Goal: Information Seeking & Learning: Learn about a topic

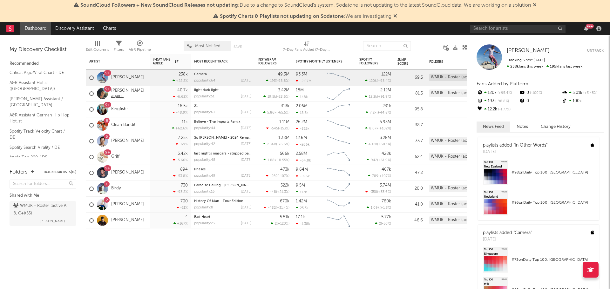
click at [123, 94] on link "[PERSON_NAME] again.." at bounding box center [128, 93] width 35 height 11
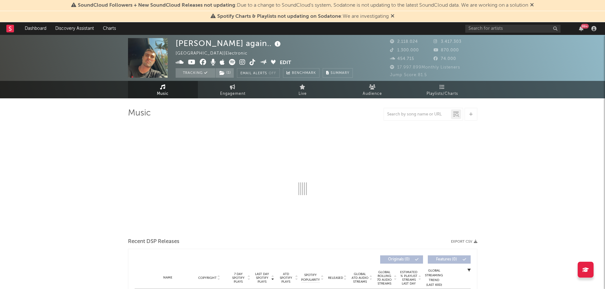
select select "6m"
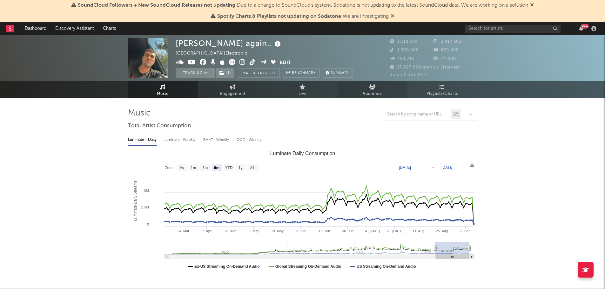
click at [381, 91] on span "Audience" at bounding box center [372, 94] width 19 height 8
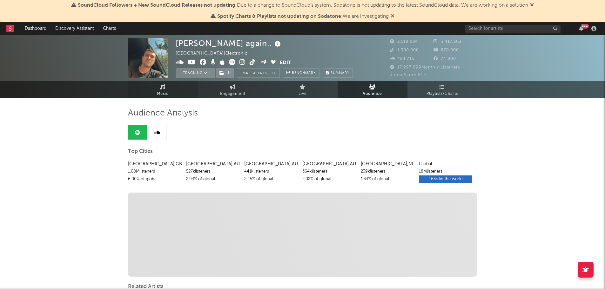
click at [174, 87] on link "Music" at bounding box center [163, 89] width 70 height 17
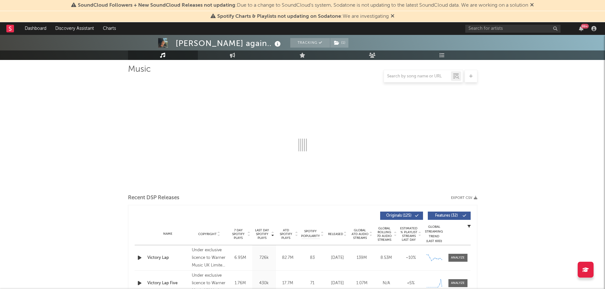
select select "6m"
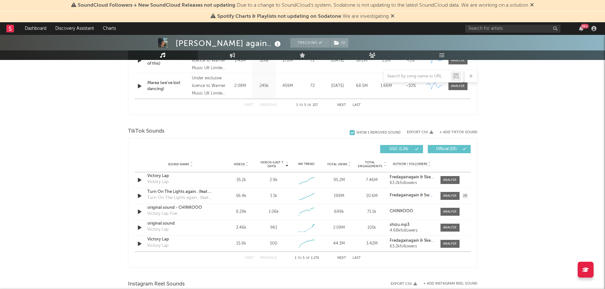
scroll to position [432, 0]
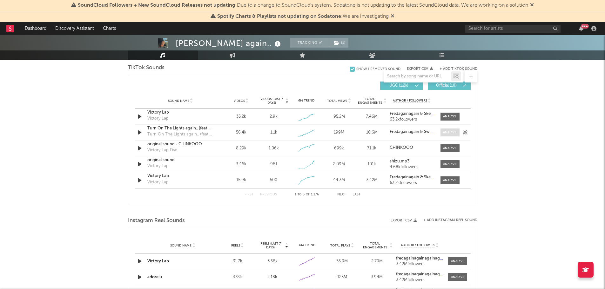
click at [450, 133] on div at bounding box center [450, 132] width 14 height 5
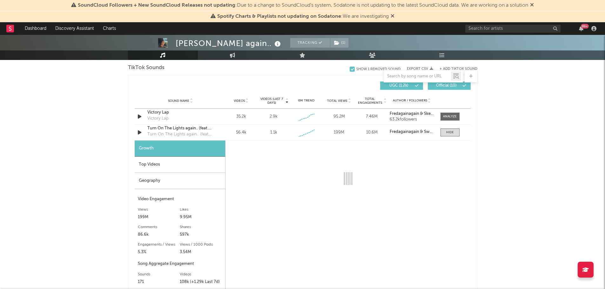
click at [162, 164] on div "Top Videos" at bounding box center [180, 165] width 91 height 16
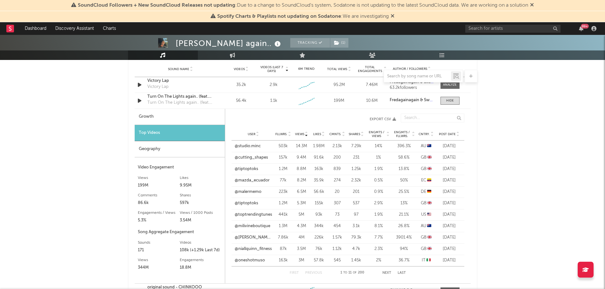
scroll to position [495, 0]
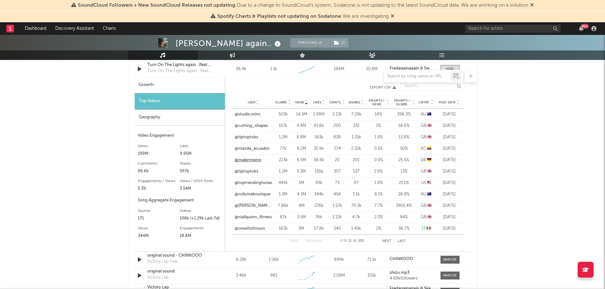
click at [257, 161] on link "@malermemo" at bounding box center [248, 160] width 27 height 6
click at [384, 240] on button "Next" at bounding box center [387, 241] width 9 height 3
click at [237, 128] on link "@siveiiy" at bounding box center [242, 126] width 15 height 6
click at [387, 240] on button "Next" at bounding box center [387, 241] width 9 height 3
click at [248, 139] on link "@abuscam" at bounding box center [245, 137] width 21 height 6
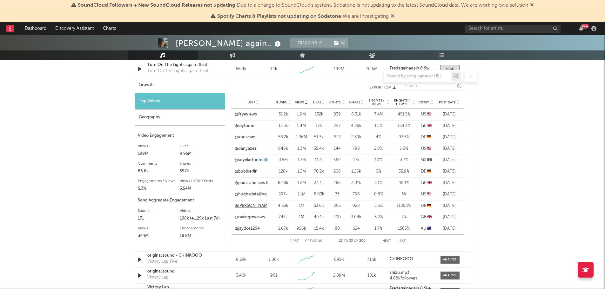
click at [250, 208] on link "@[PERSON_NAME].e61v8" at bounding box center [253, 206] width 37 height 6
click at [387, 240] on button "Next" at bounding box center [387, 241] width 9 height 3
click at [261, 174] on link "@contrast.crew" at bounding box center [250, 172] width 30 height 6
click at [248, 114] on link "@sidneyeweka" at bounding box center [249, 115] width 28 height 6
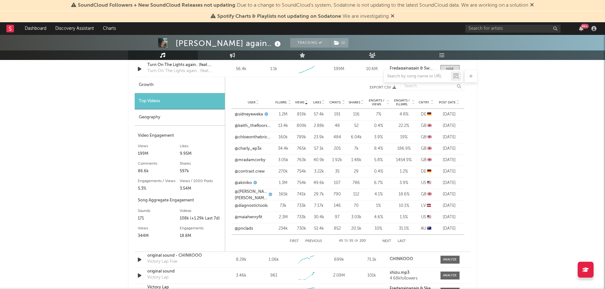
click at [388, 240] on button "Next" at bounding box center [387, 241] width 9 height 3
click at [242, 161] on link "@der_mabo" at bounding box center [247, 160] width 24 height 6
click at [384, 240] on button "Next" at bounding box center [387, 241] width 9 height 3
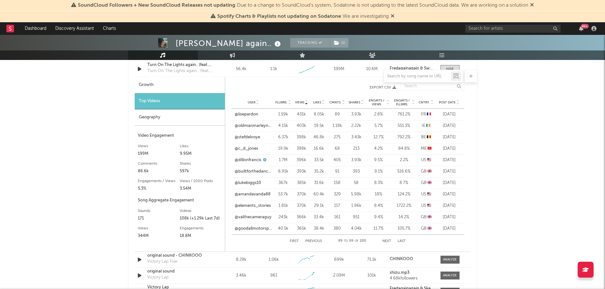
click at [385, 240] on button "Next" at bounding box center [387, 241] width 9 height 3
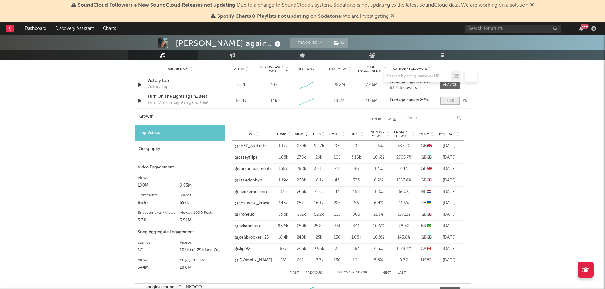
click at [454, 102] on span at bounding box center [450, 101] width 19 height 8
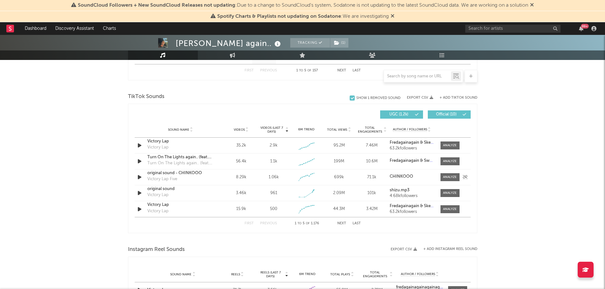
scroll to position [400, 0]
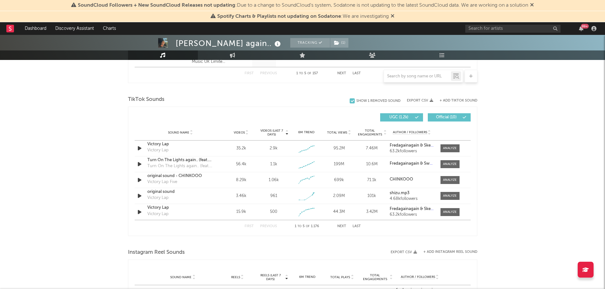
click at [342, 227] on button "Next" at bounding box center [341, 226] width 9 height 3
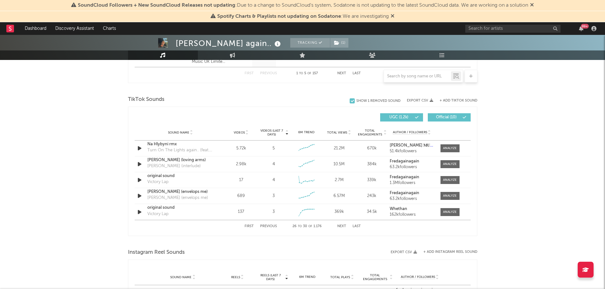
click at [342, 227] on button "Next" at bounding box center [341, 226] width 9 height 3
click at [344, 225] on button "Next" at bounding box center [341, 226] width 9 height 3
click at [344, 224] on div "First Previous 36 to 40 of 1.176 Next Last" at bounding box center [303, 227] width 116 height 12
click at [343, 225] on button "Next" at bounding box center [341, 226] width 9 height 3
